Goal: Task Accomplishment & Management: Manage account settings

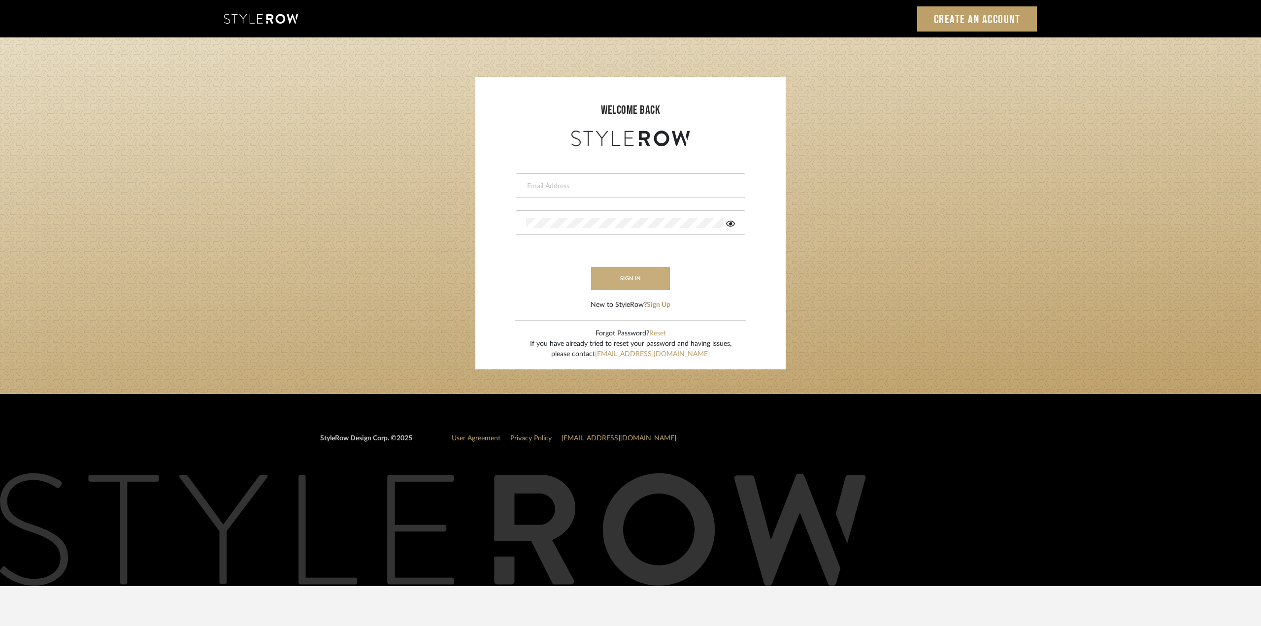
type input "ktyler@morgantewilson.com"
click at [646, 277] on button "sign in" at bounding box center [630, 278] width 79 height 23
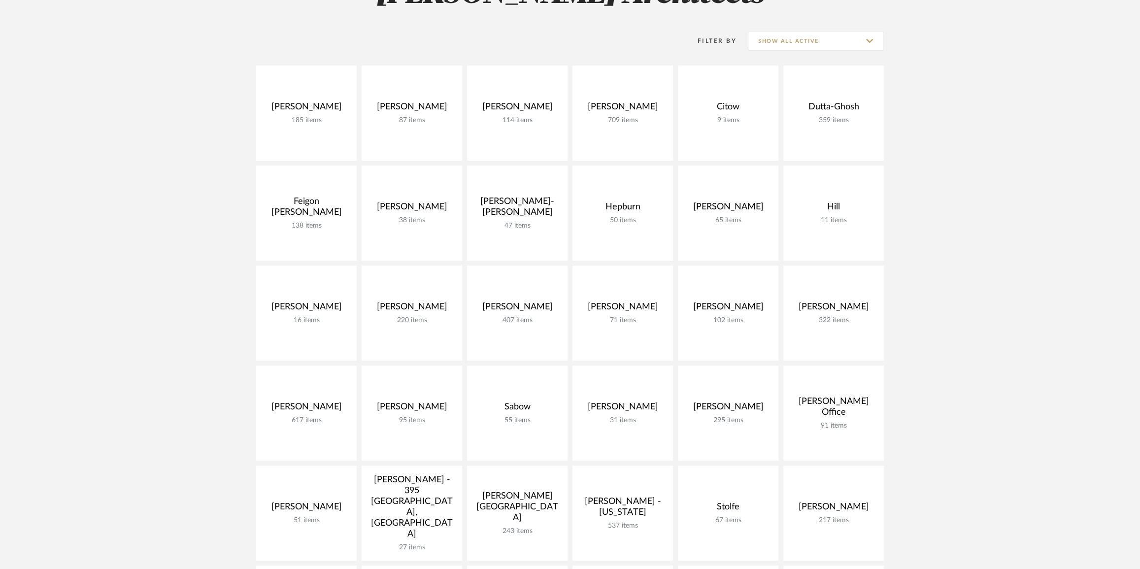
scroll to position [224, 0]
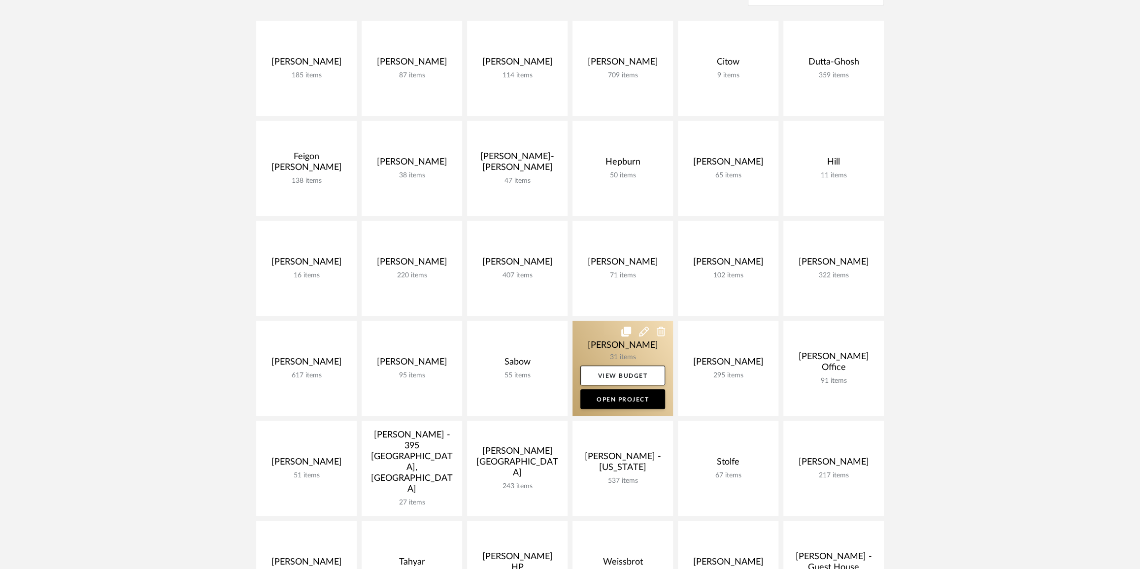
click at [622, 343] on link at bounding box center [622, 368] width 100 height 95
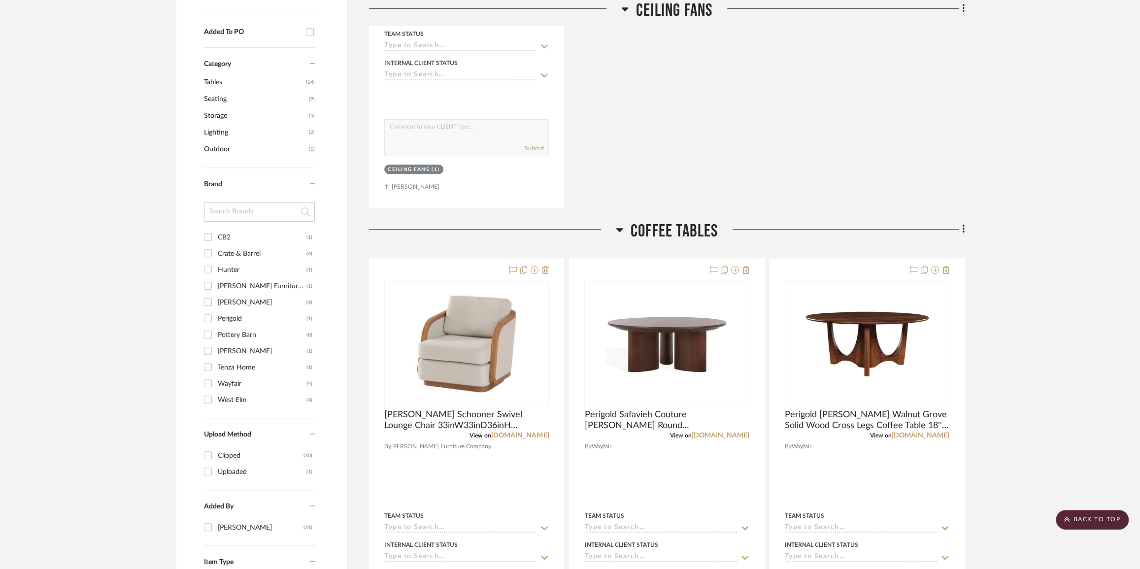
scroll to position [537, 0]
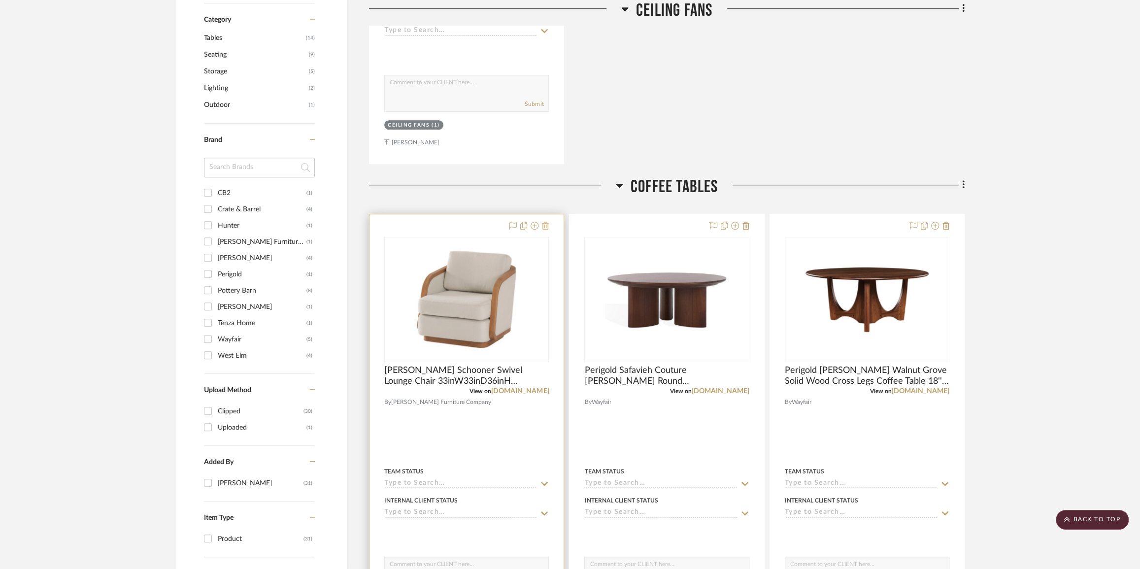
click at [545, 225] on icon at bounding box center [545, 226] width 7 height 8
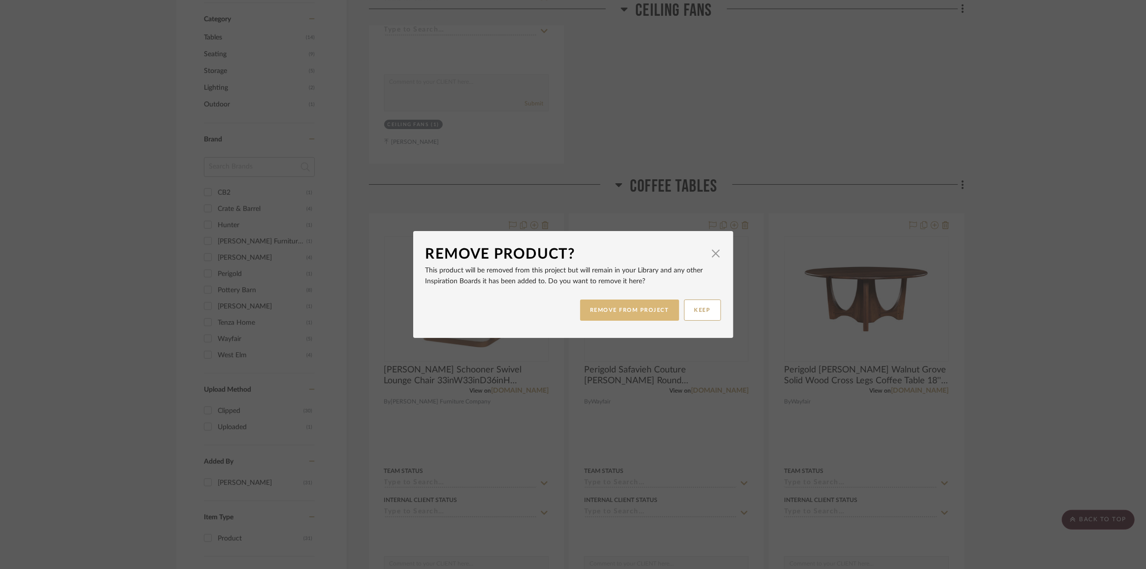
click at [606, 310] on button "REMOVE FROM PROJECT" at bounding box center [629, 309] width 99 height 21
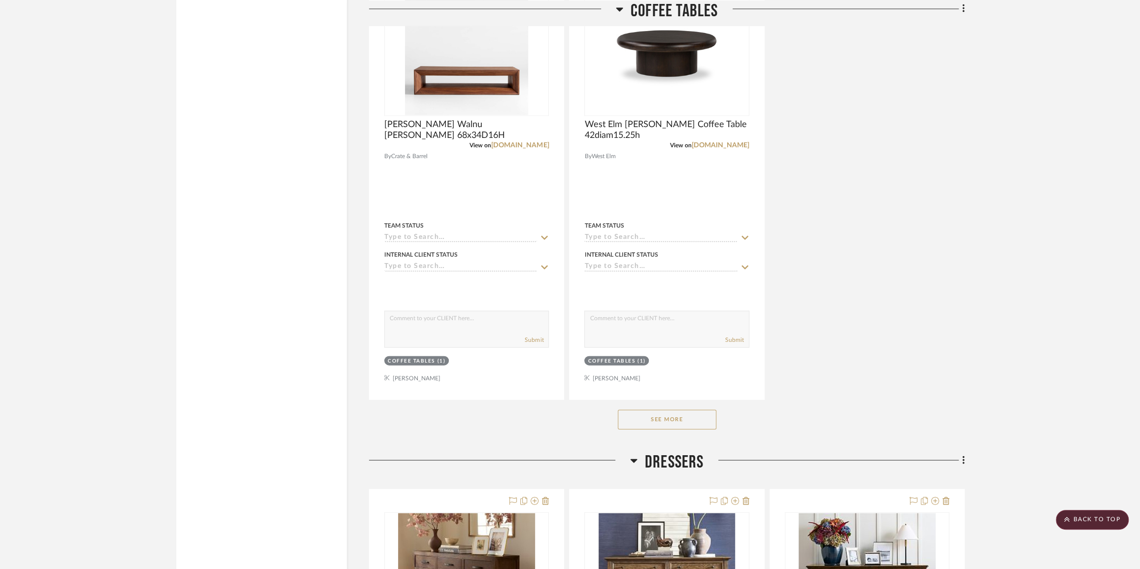
scroll to position [1791, 0]
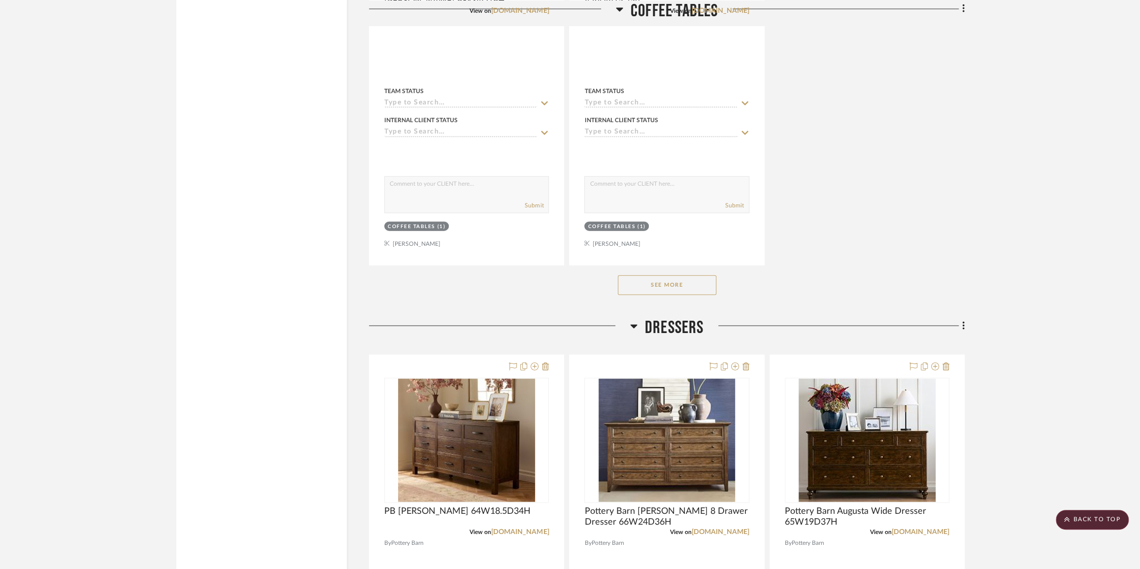
click at [691, 285] on button "See More" at bounding box center [667, 285] width 99 height 20
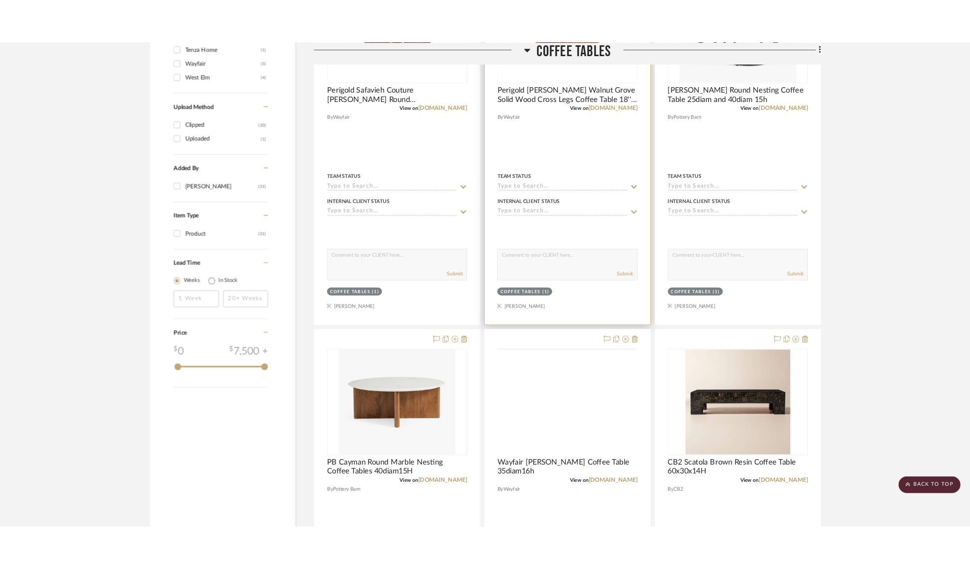
scroll to position [985, 0]
